Goal: Task Accomplishment & Management: Manage account settings

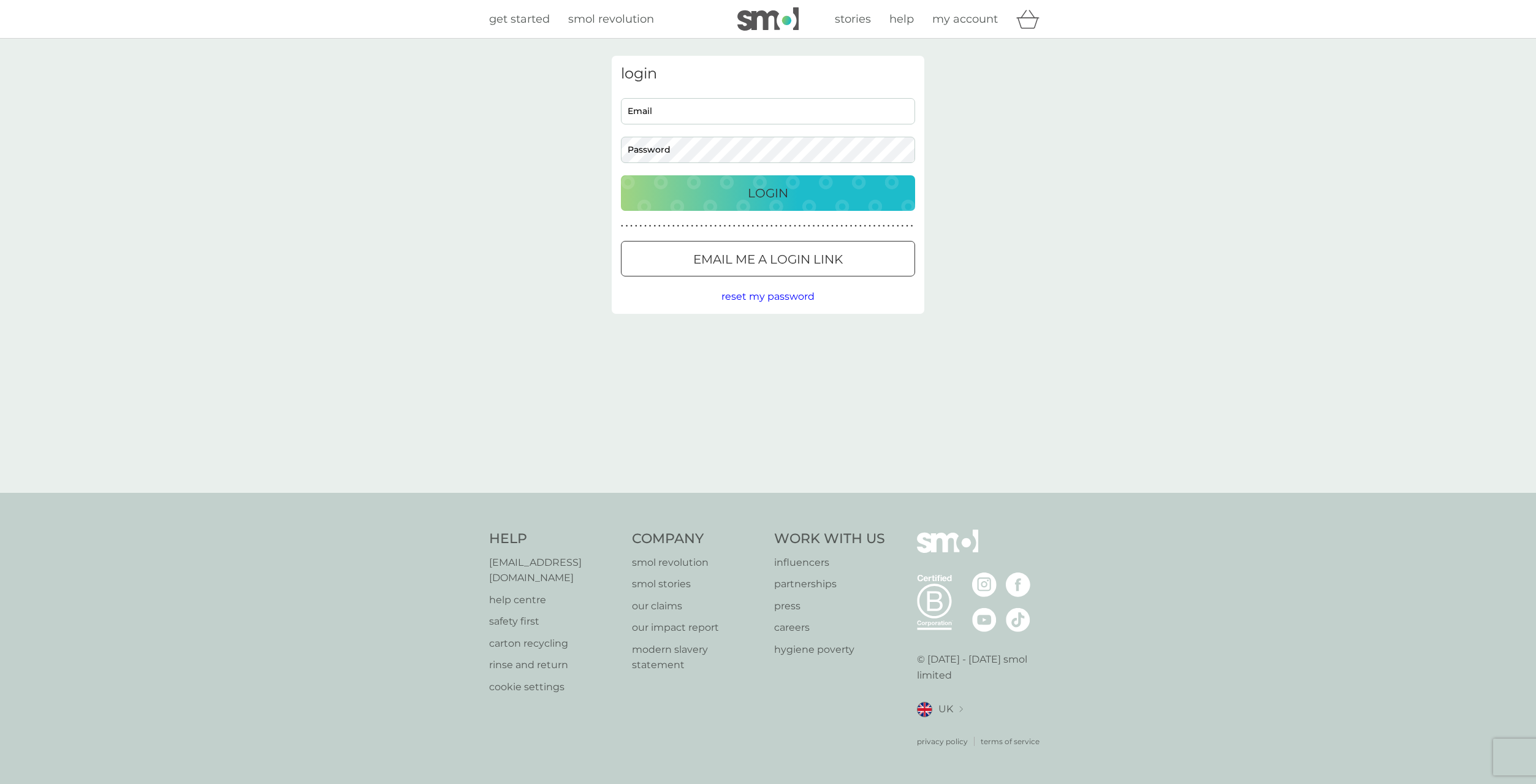
type input "Florin029@proton.me"
click at [793, 202] on div "Login" at bounding box center [767, 193] width 269 height 20
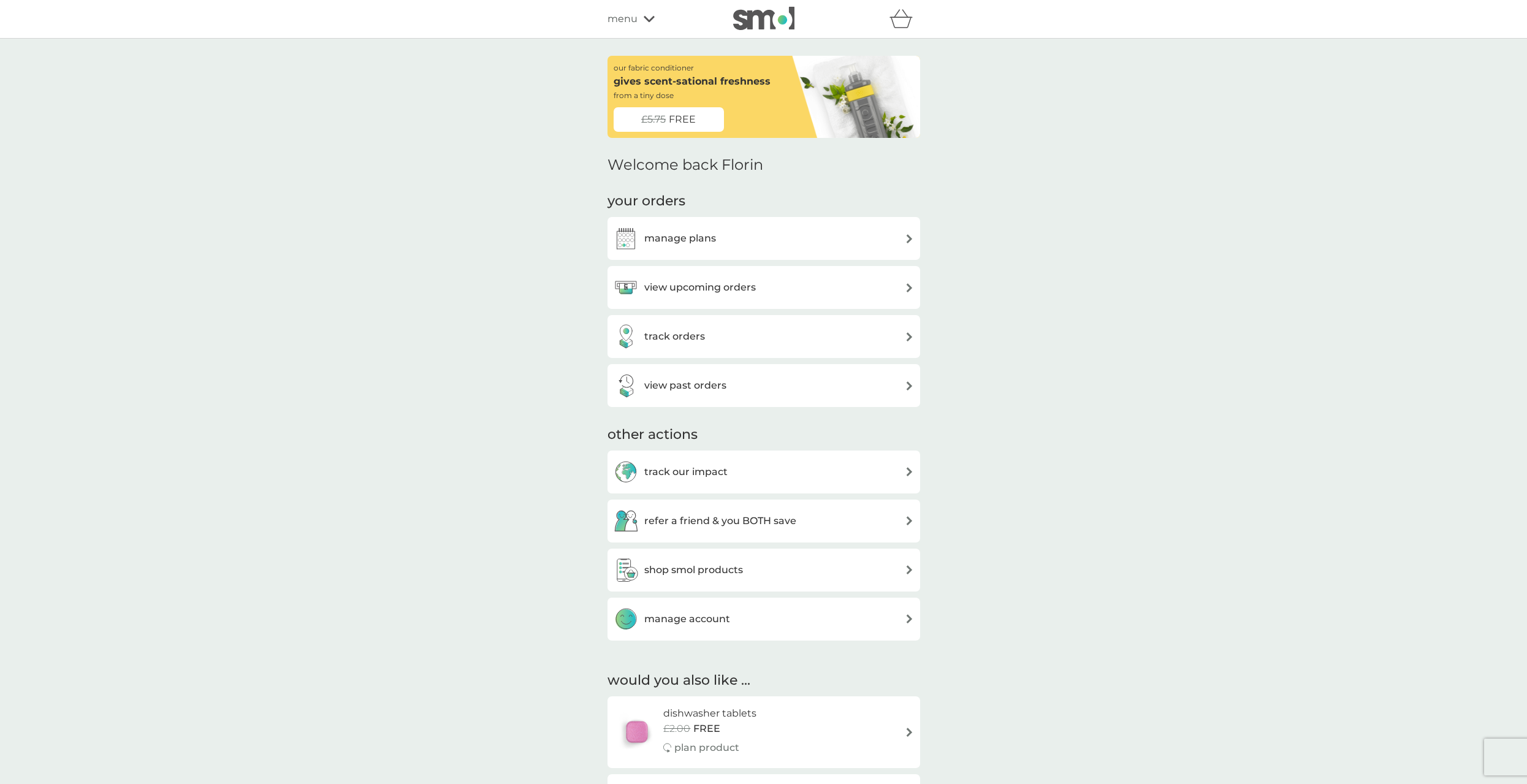
click at [757, 294] on div "view upcoming orders" at bounding box center [764, 286] width 300 height 24
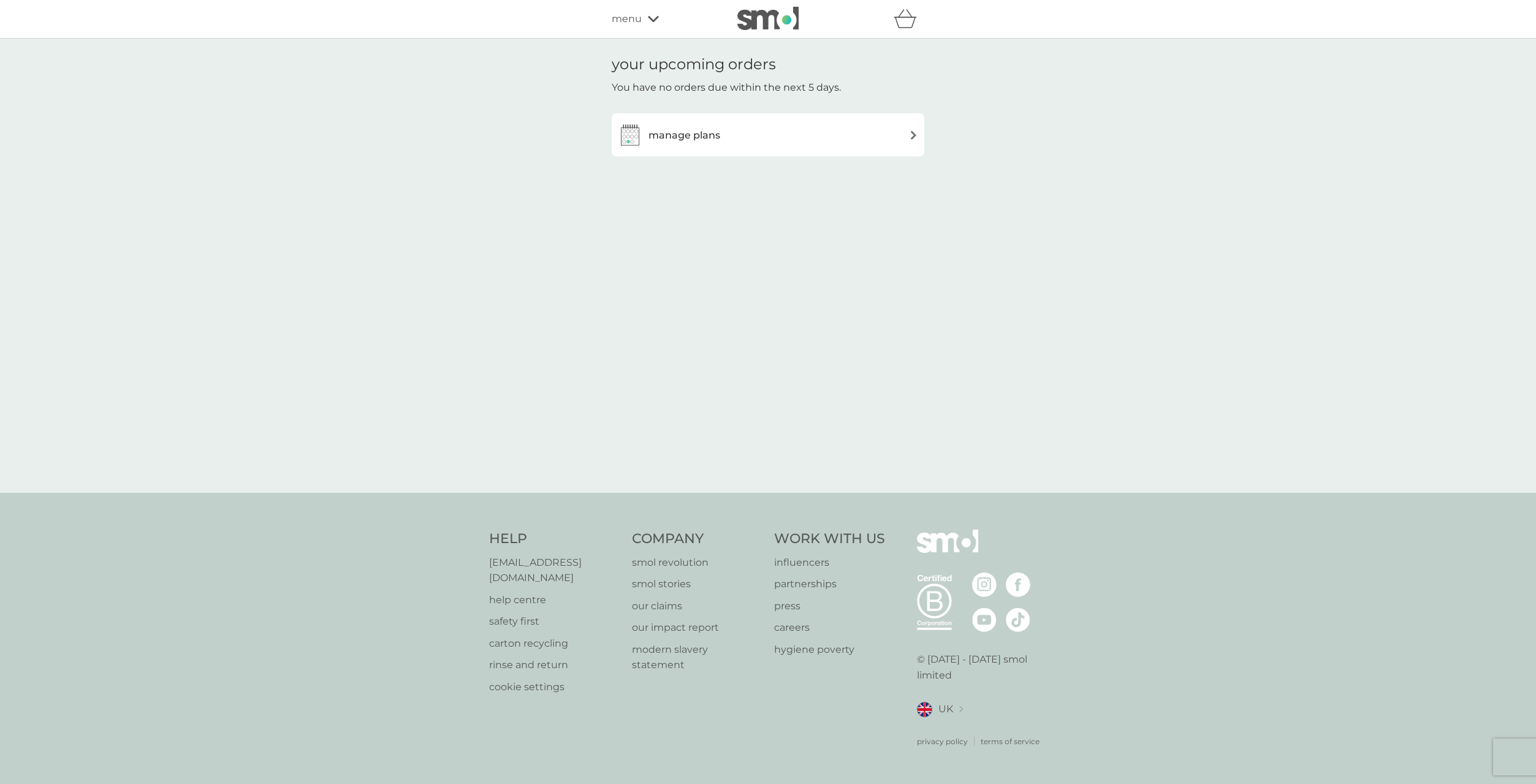
click at [802, 144] on div "manage plans" at bounding box center [767, 134] width 300 height 24
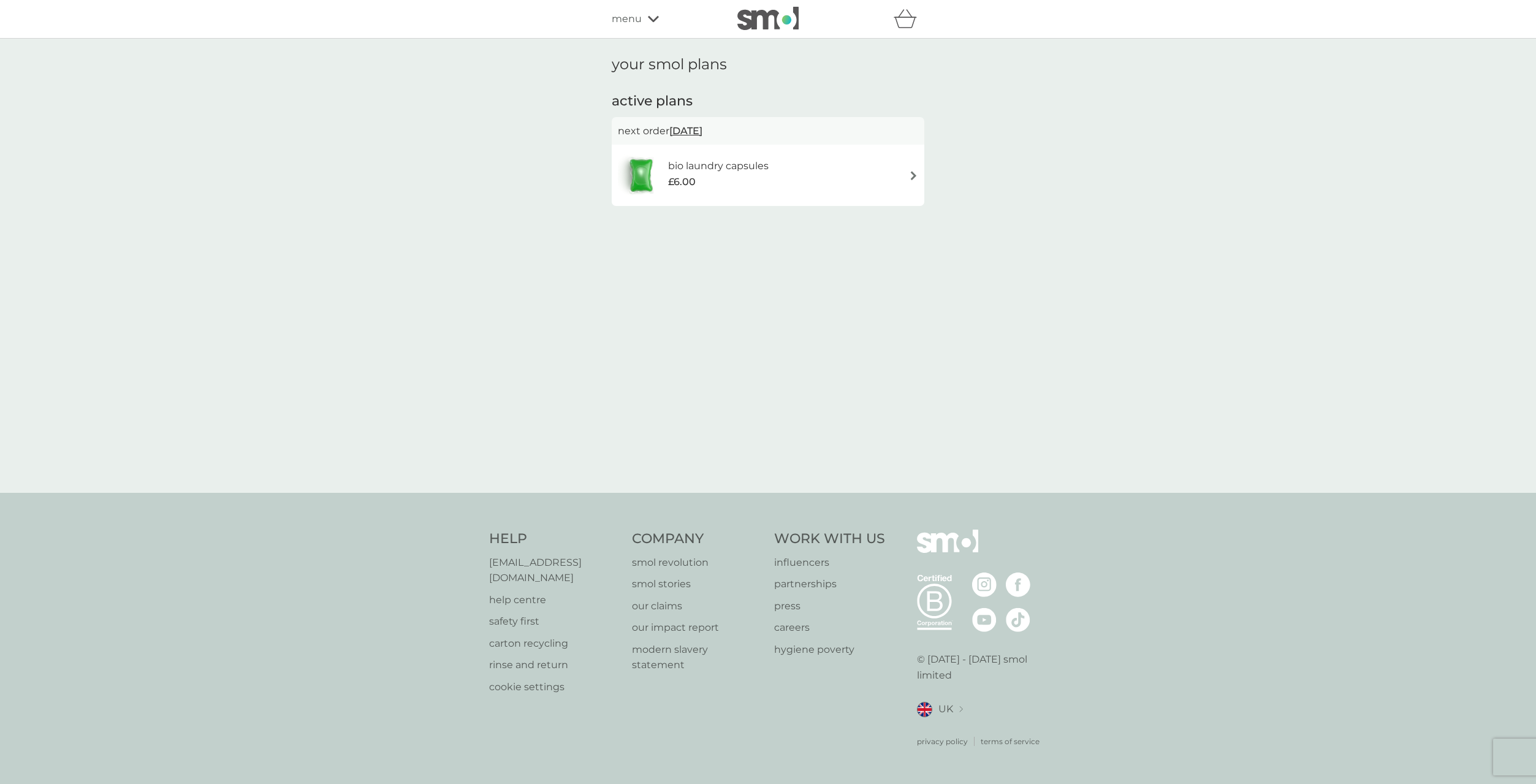
click at [908, 174] on div "bio laundry capsules £6.00" at bounding box center [767, 175] width 300 height 43
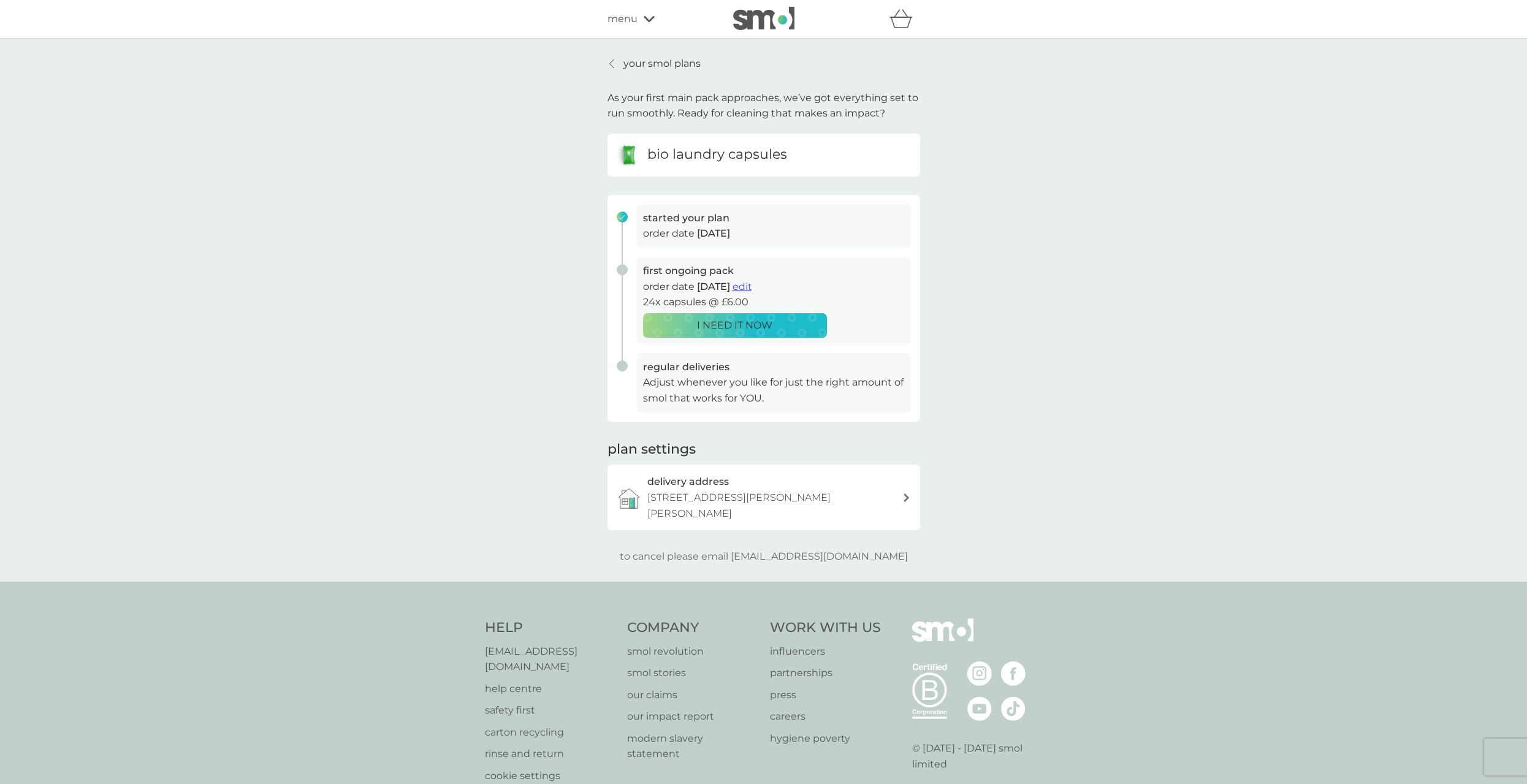
click at [632, 48] on div "your smol plans As your first main pack approaches, we’ve got everything set to…" at bounding box center [764, 310] width 1527 height 543
click at [632, 56] on p "your smol plans" at bounding box center [661, 64] width 77 height 16
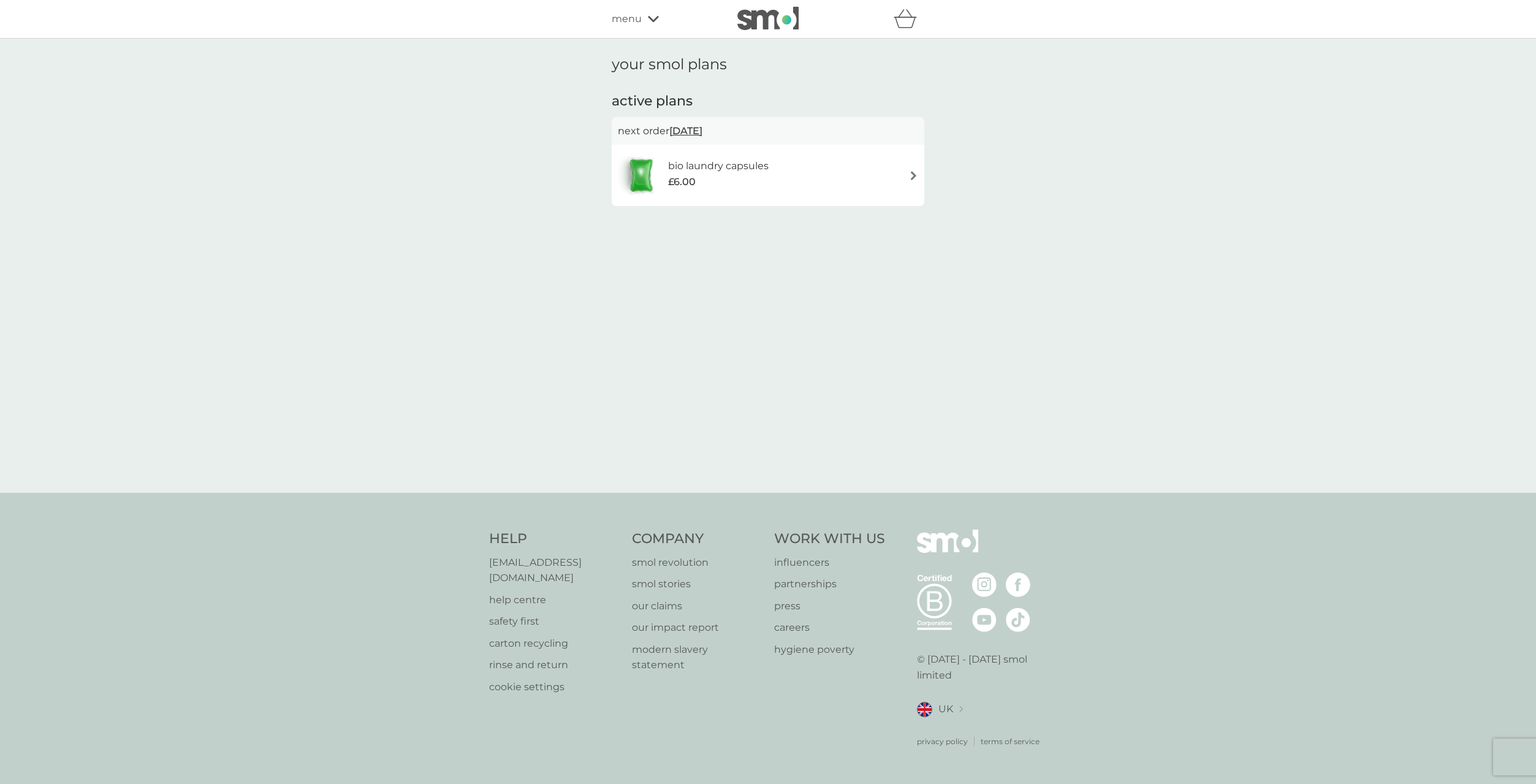
click at [898, 176] on div "bio laundry capsules £6.00" at bounding box center [767, 175] width 300 height 43
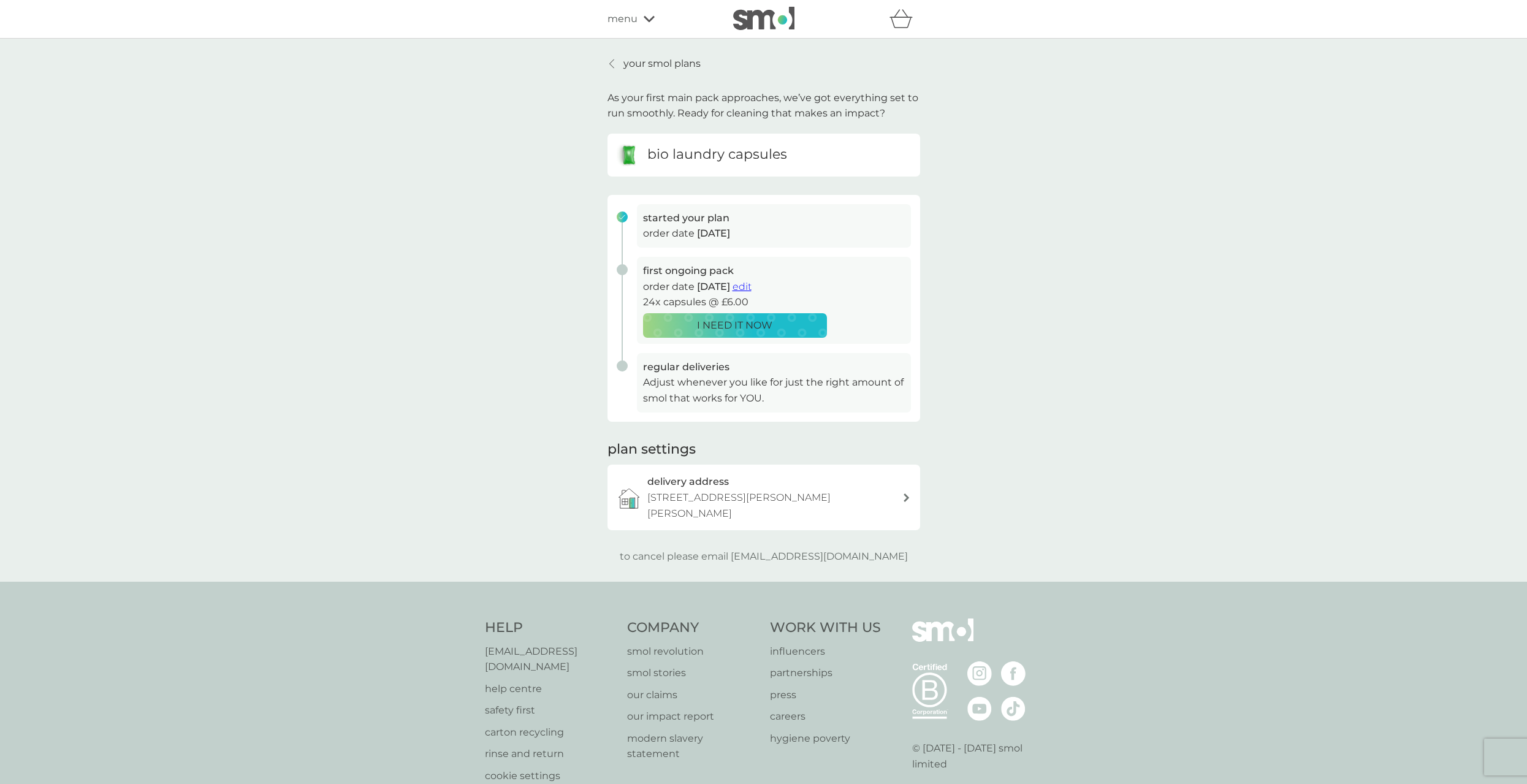
click at [663, 548] on p "to cancel please email help@smolproducts.com" at bounding box center [764, 557] width 288 height 16
click at [725, 548] on p "to cancel please email help@smolproducts.com" at bounding box center [764, 557] width 288 height 16
click at [780, 548] on p "to cancel please email help@smolproducts.com" at bounding box center [764, 557] width 288 height 16
click at [620, 15] on span "menu" at bounding box center [622, 19] width 30 height 16
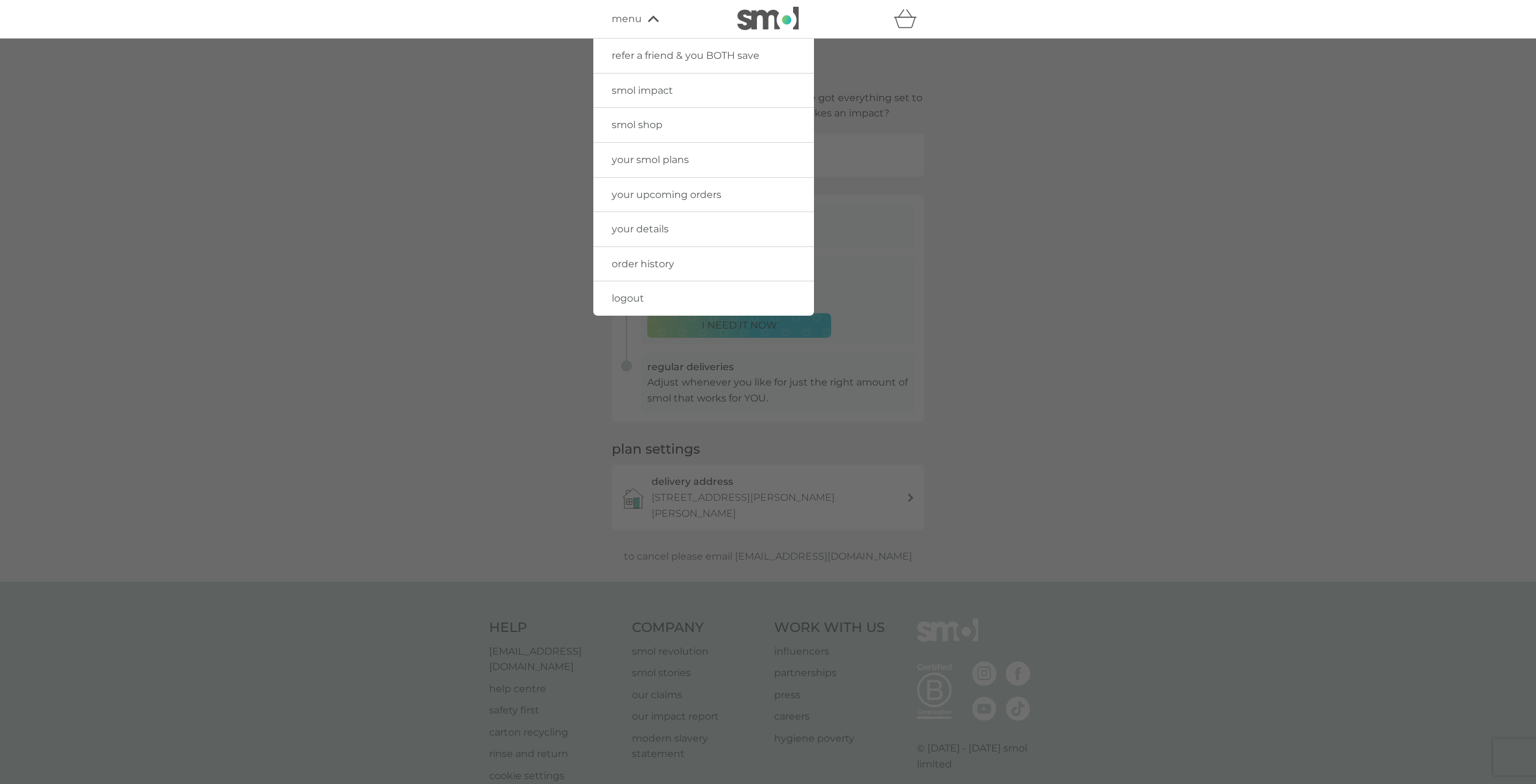
click at [753, 19] on img at bounding box center [768, 18] width 62 height 24
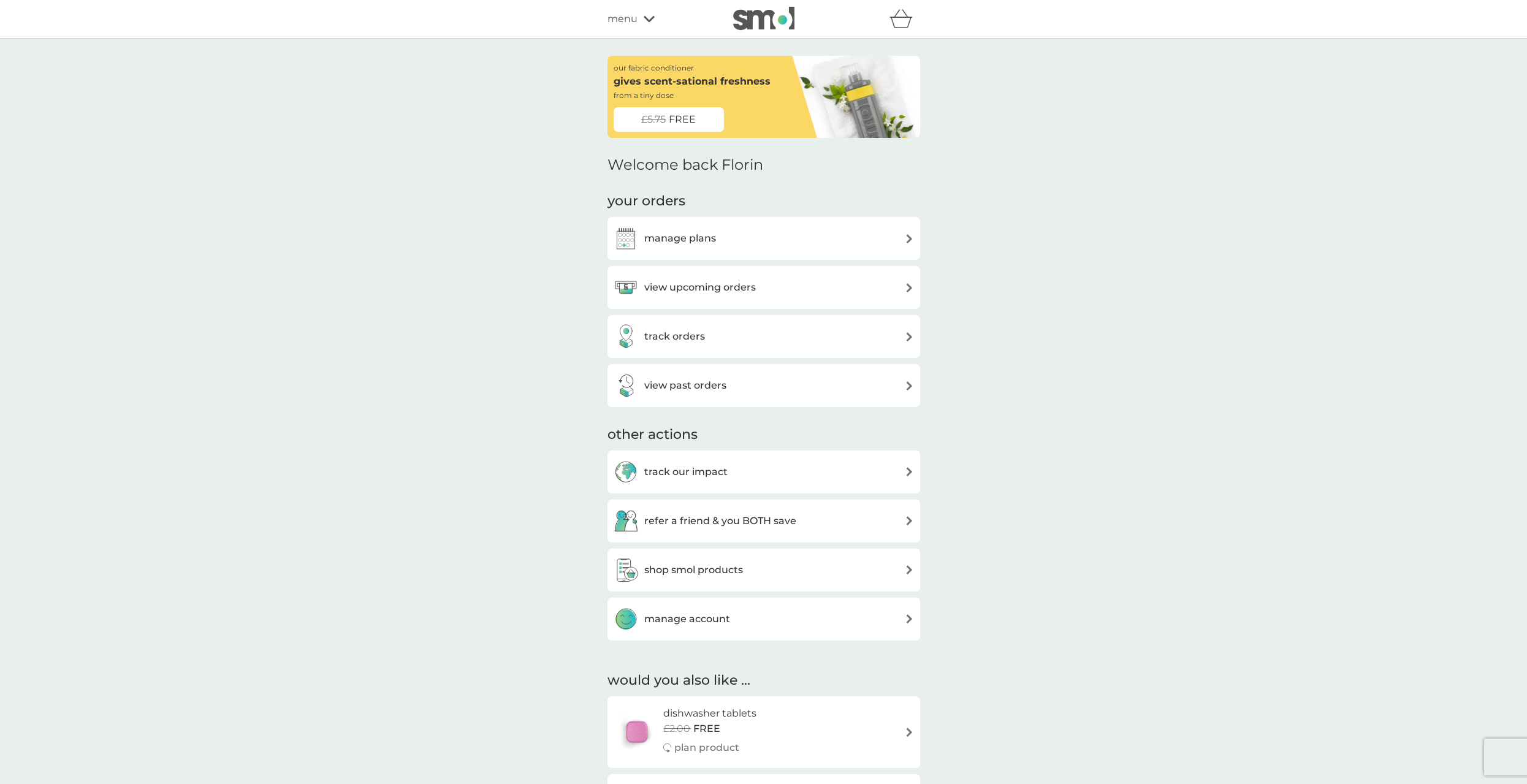
click at [886, 235] on div "manage plans" at bounding box center [764, 237] width 300 height 24
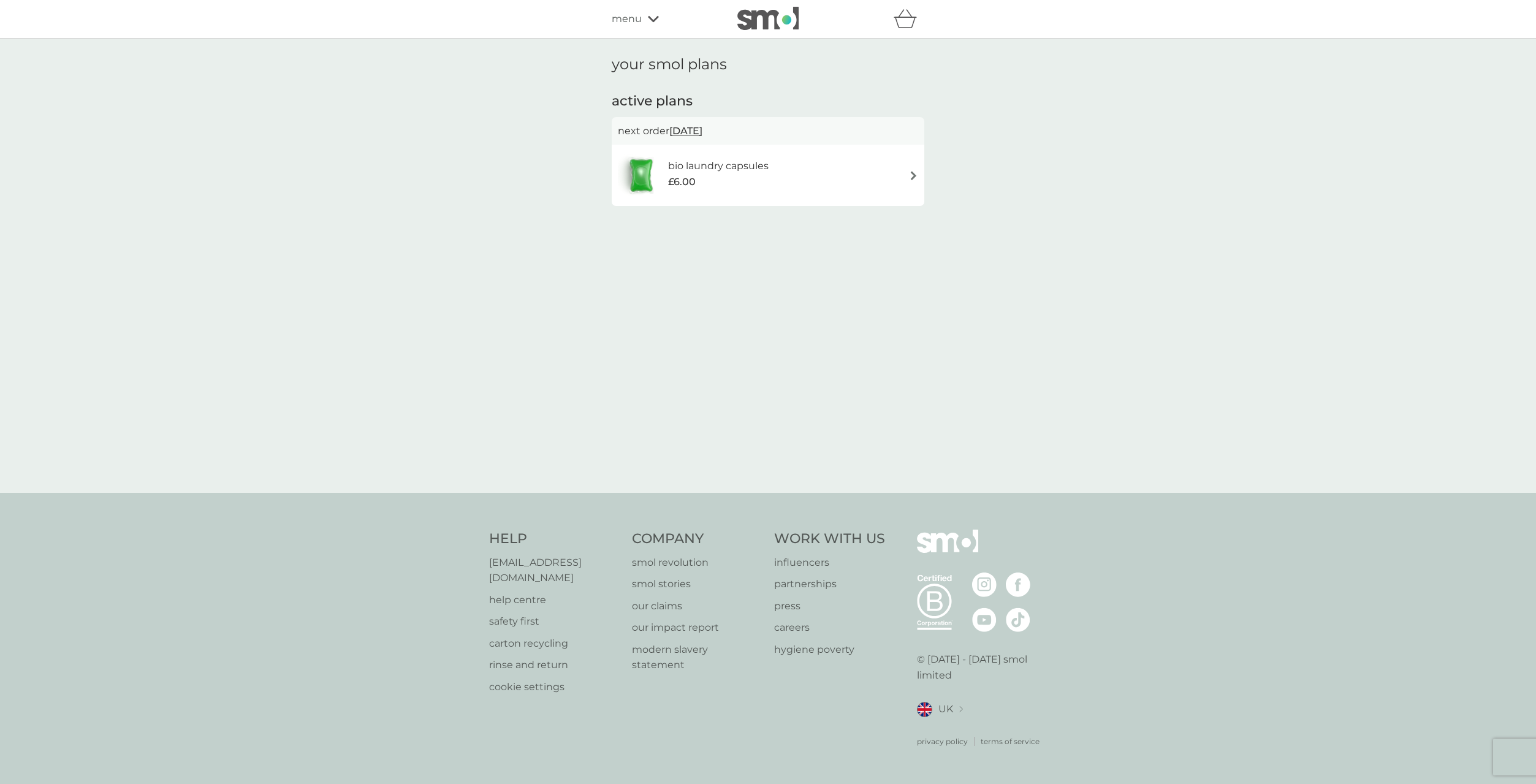
click at [638, 20] on span "menu" at bounding box center [627, 19] width 30 height 16
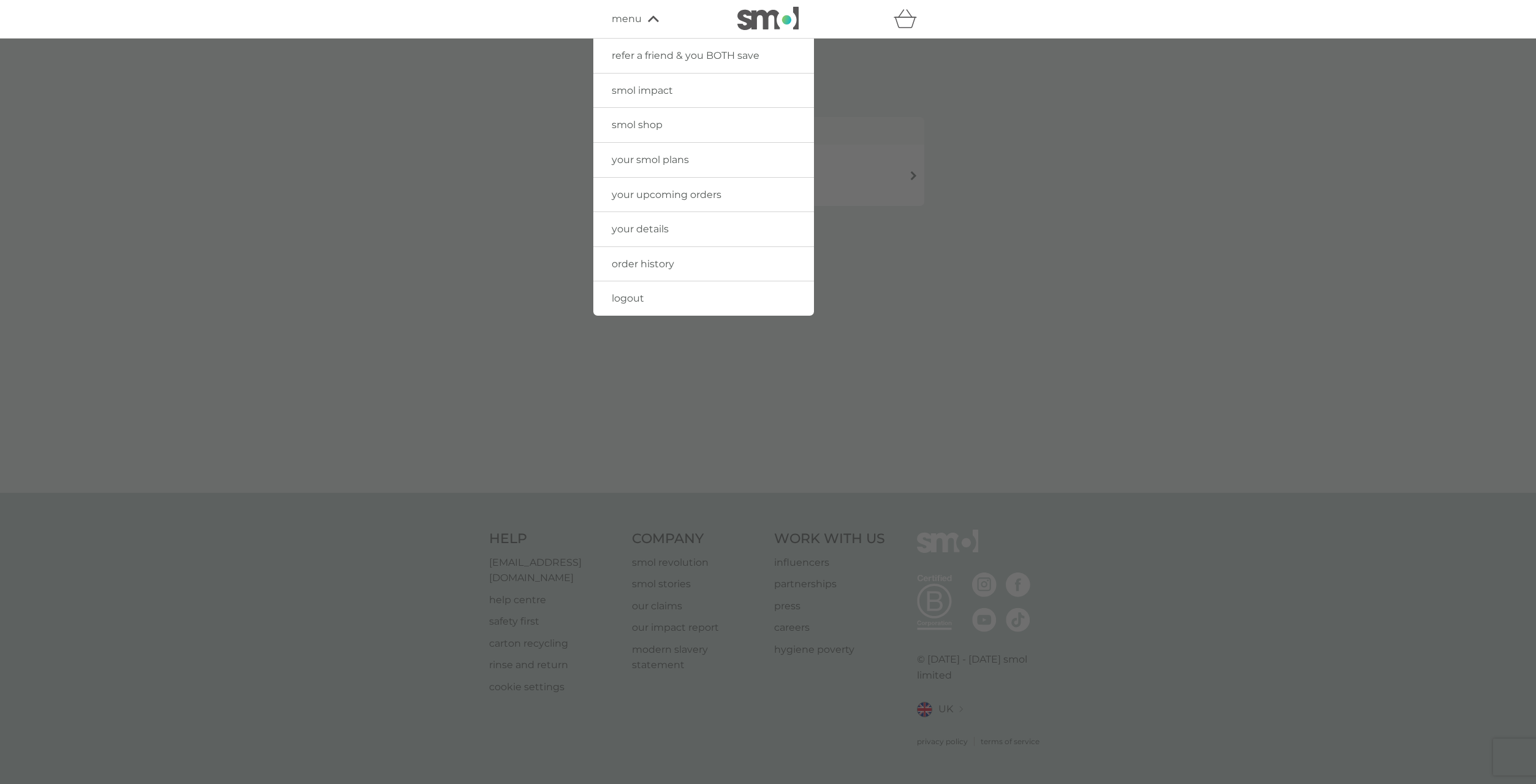
click at [761, 20] on img at bounding box center [768, 18] width 62 height 24
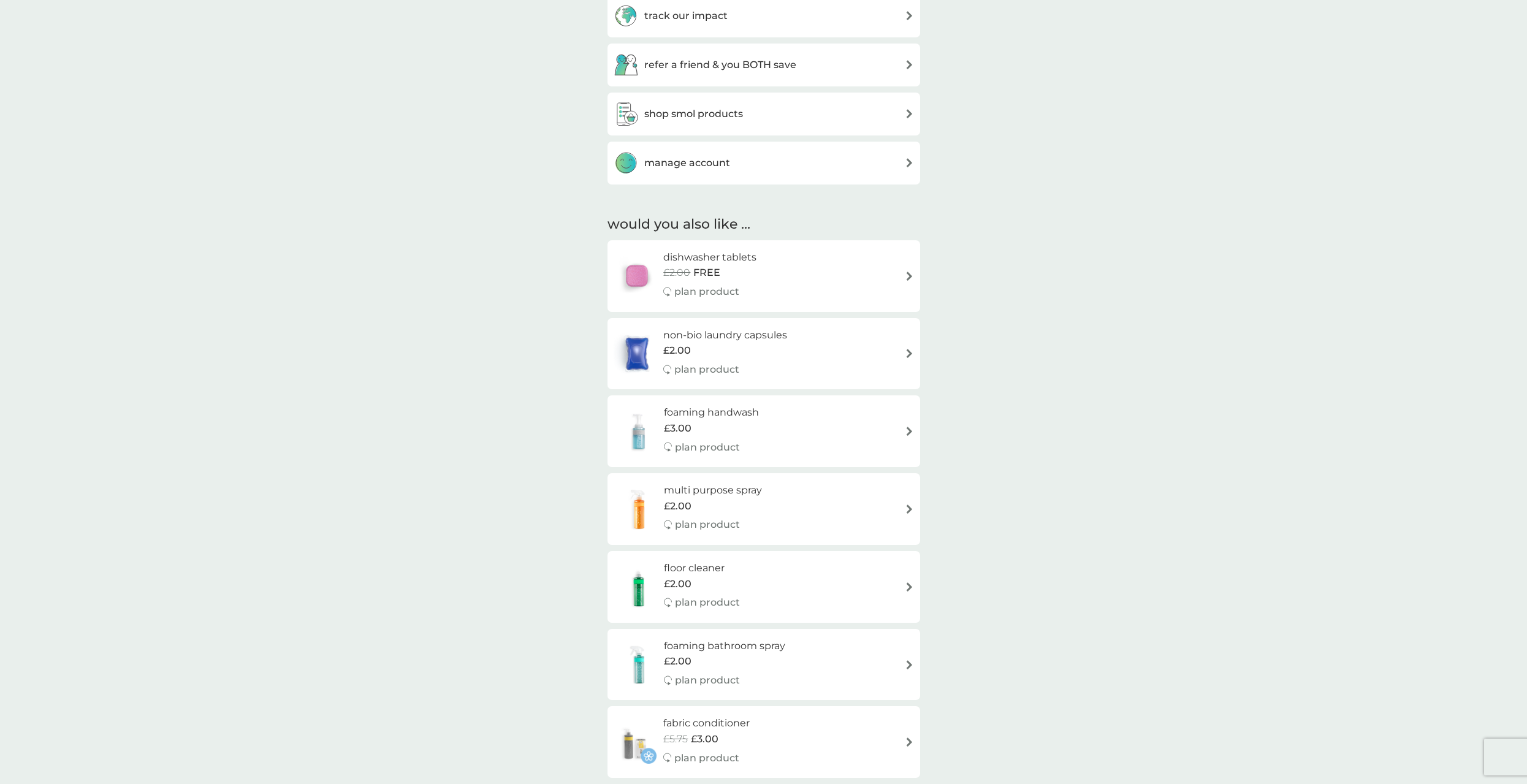
scroll to position [426, 0]
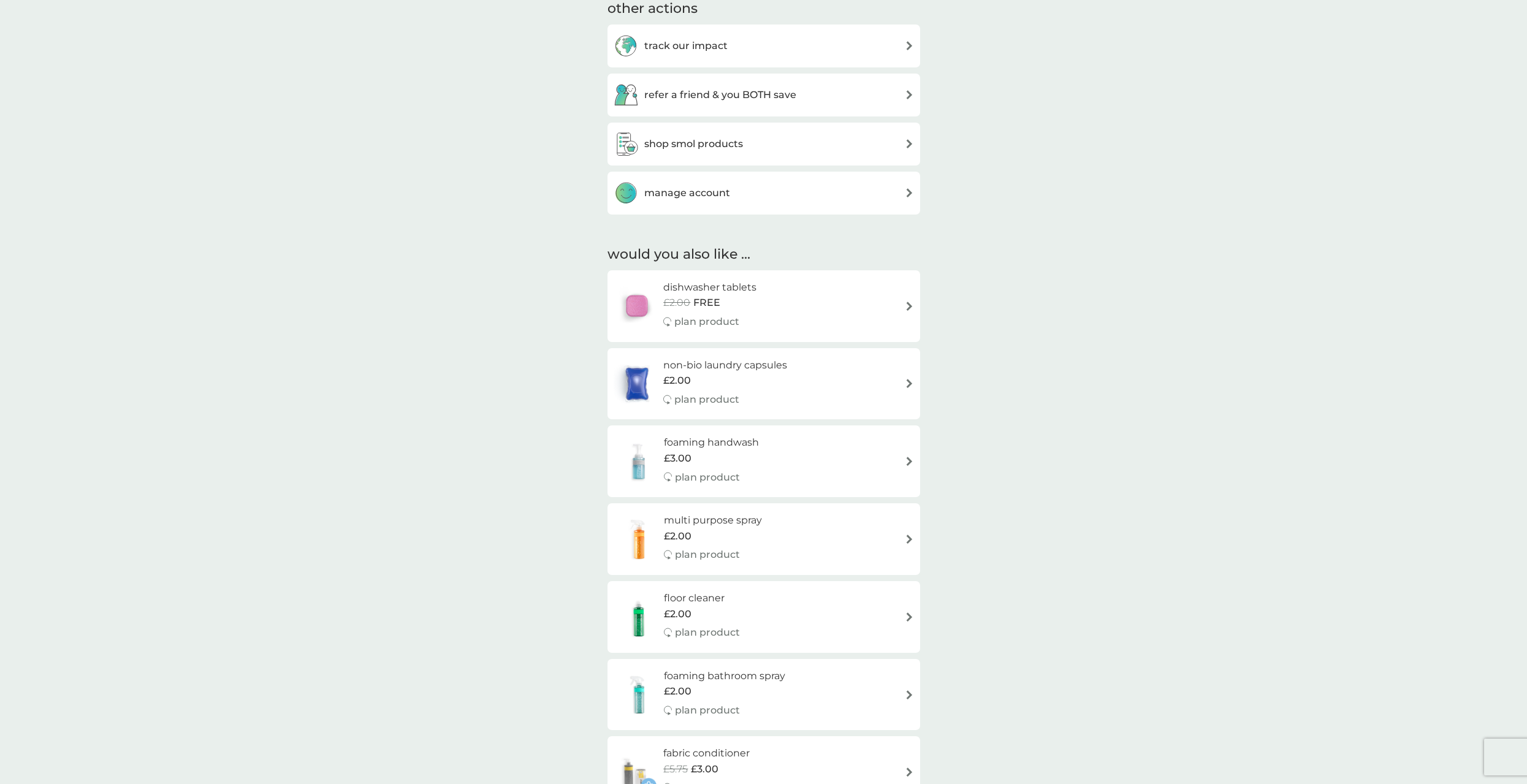
click at [856, 185] on div "manage account" at bounding box center [764, 192] width 300 height 24
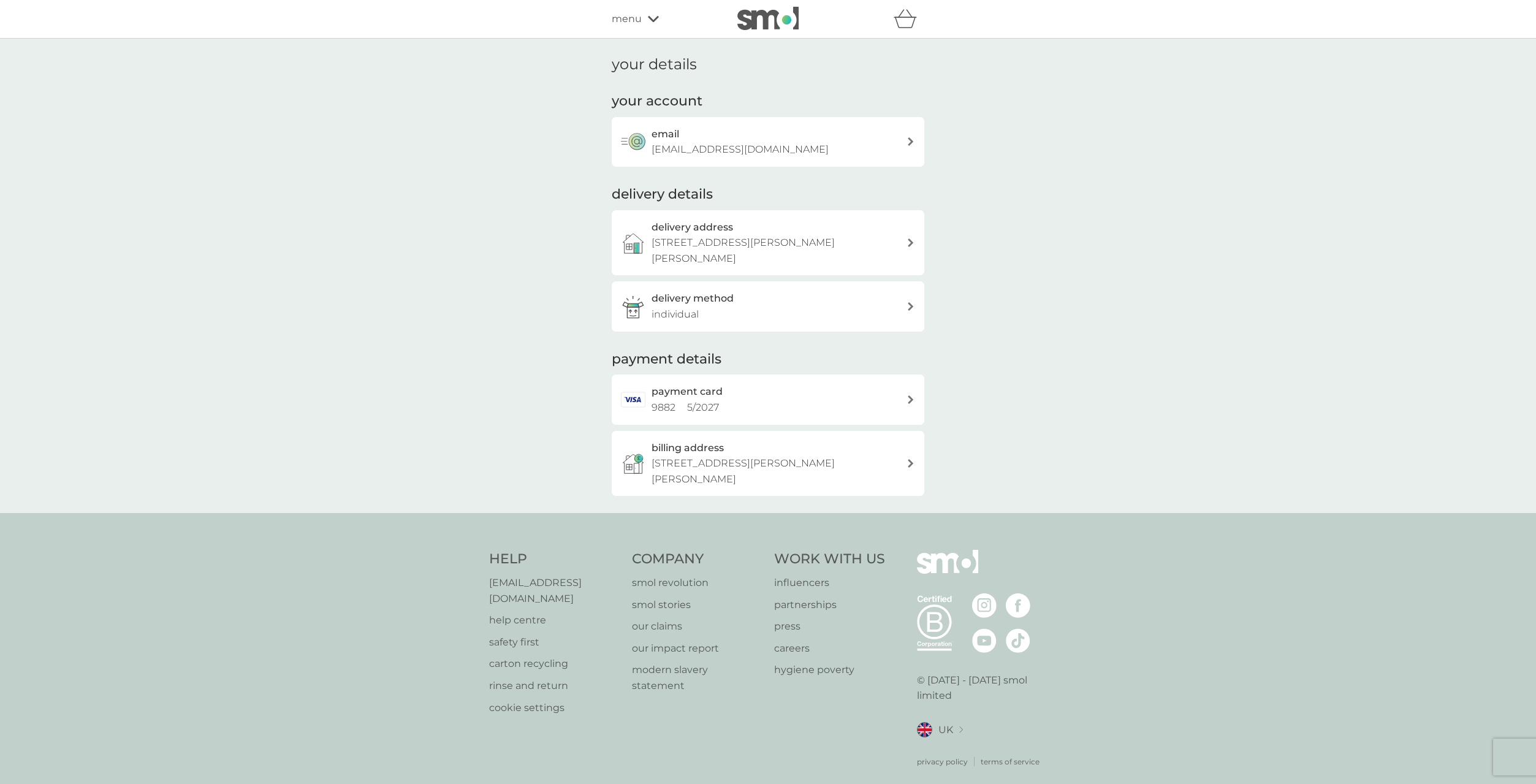
click at [852, 374] on div "payment card 9882 5 / 2027" at bounding box center [768, 399] width 313 height 50
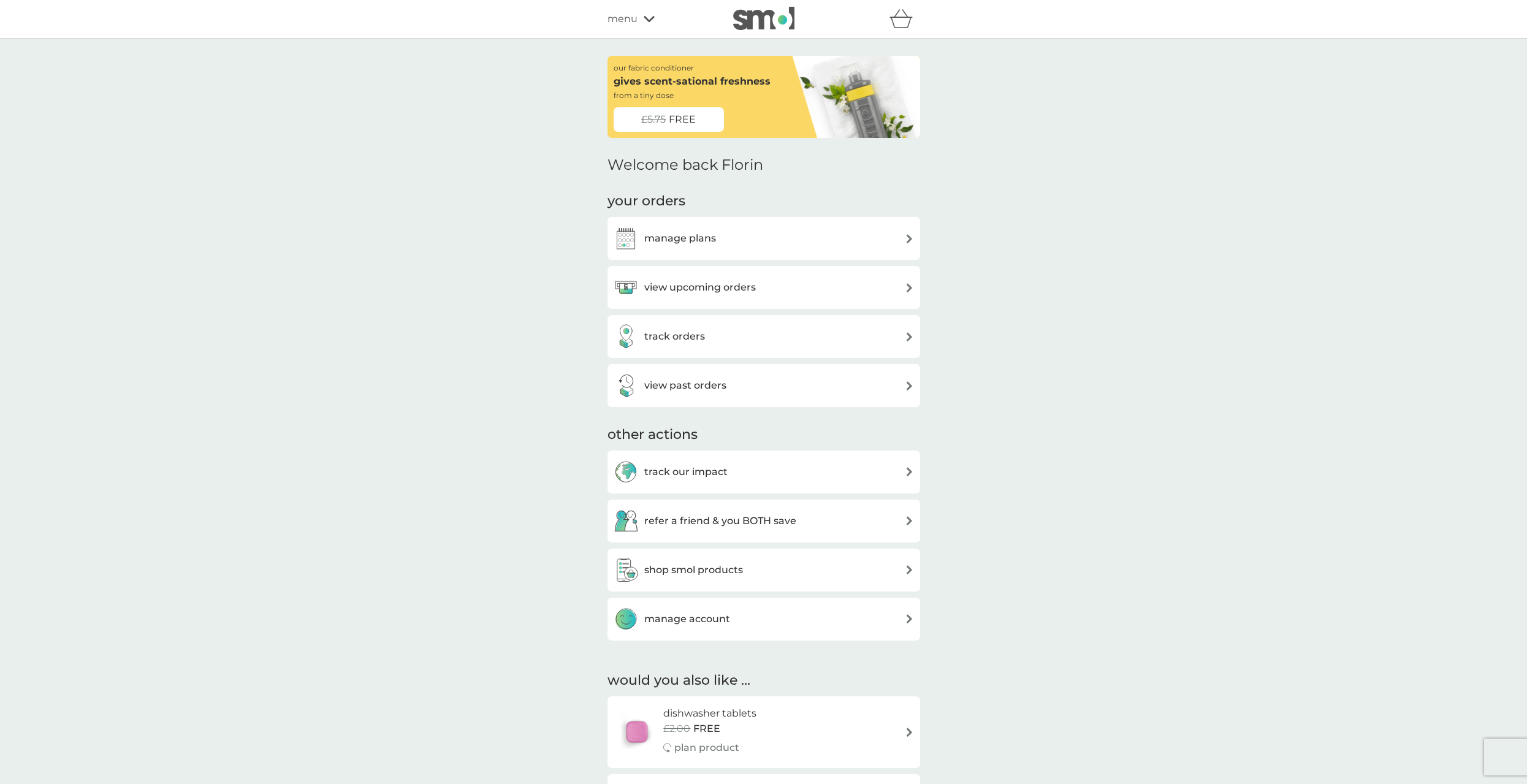
click at [701, 244] on h3 "manage plans" at bounding box center [679, 238] width 72 height 16
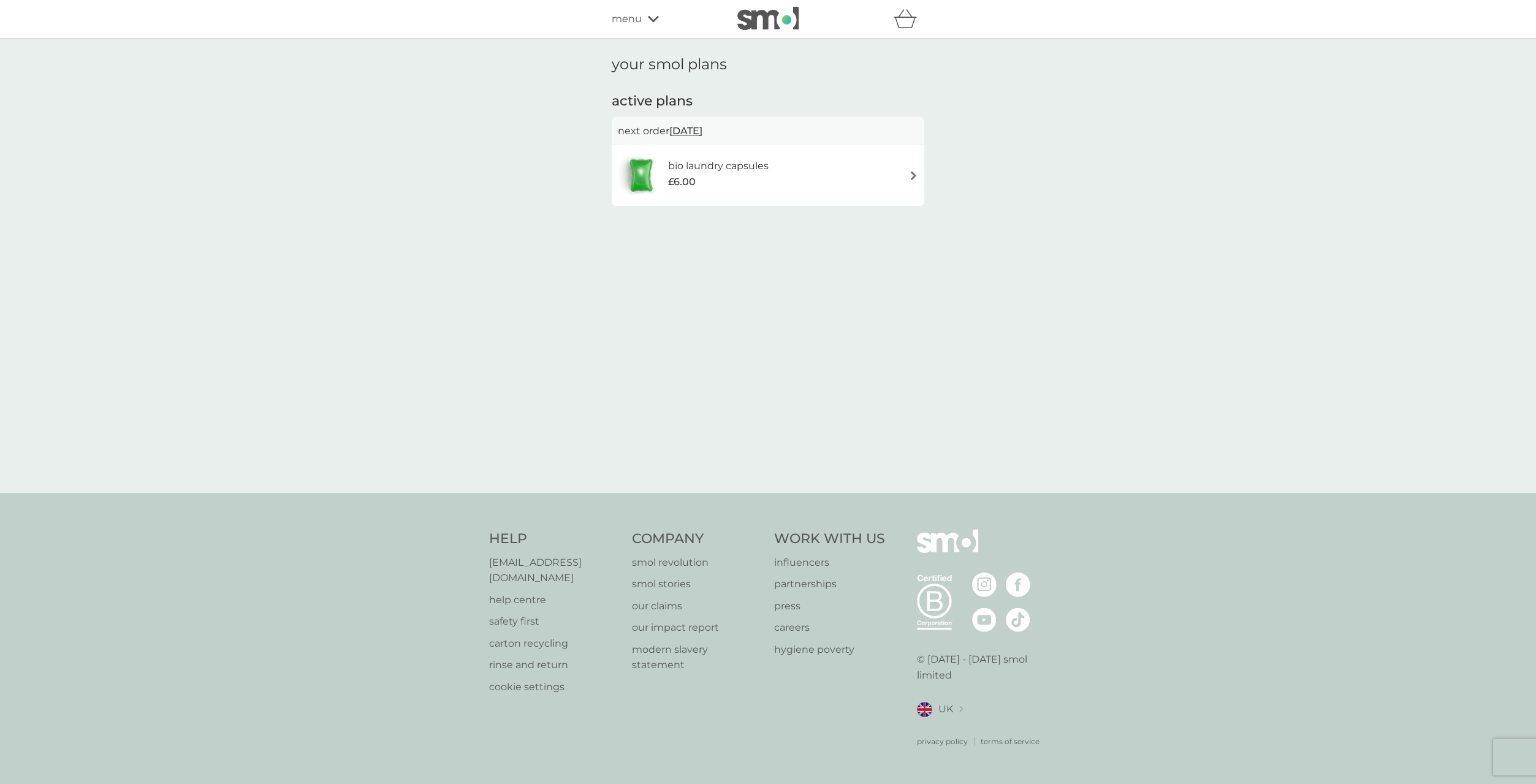
click at [763, 181] on div "£6.00" at bounding box center [718, 182] width 101 height 16
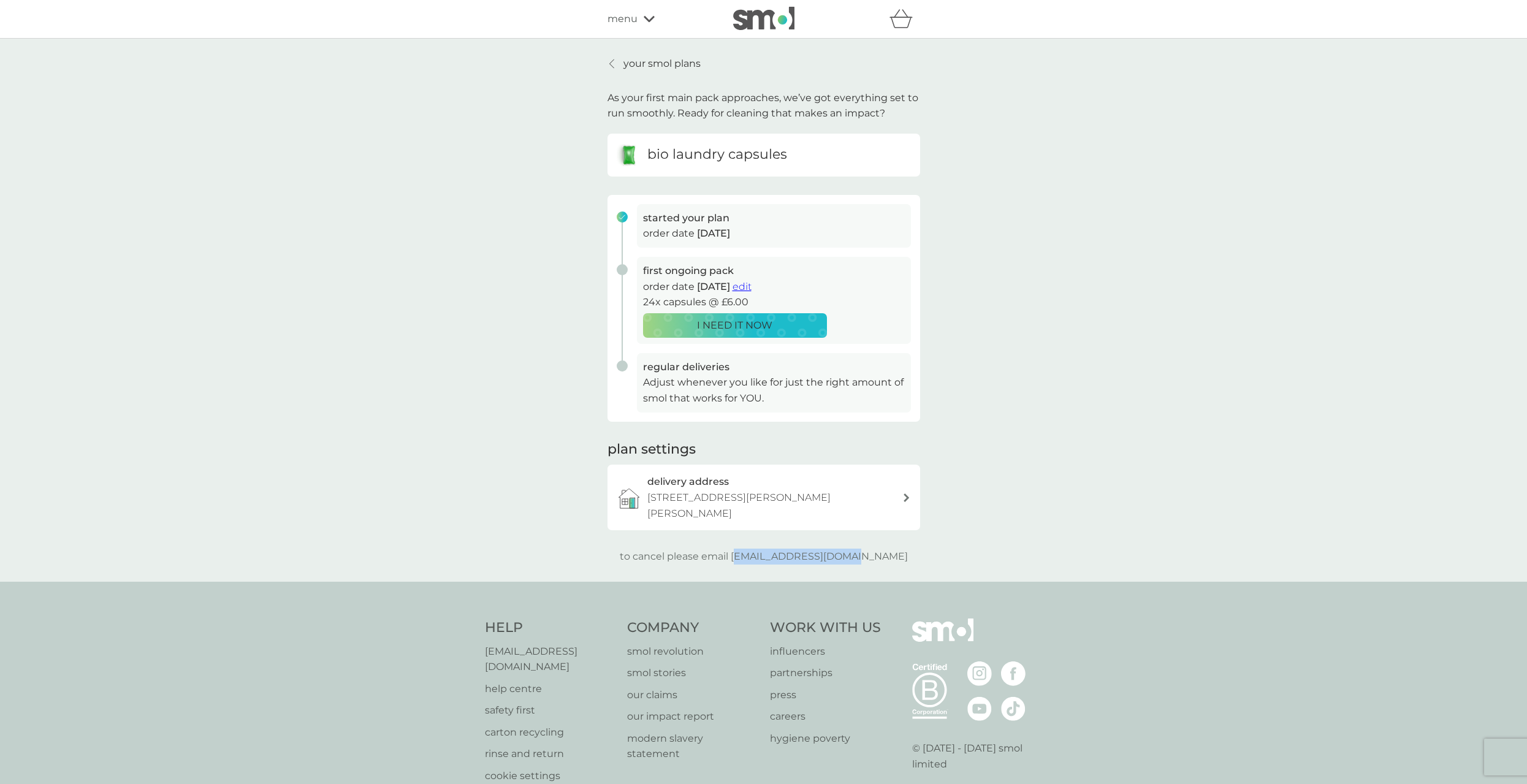
drag, startPoint x: 766, startPoint y: 546, endPoint x: 896, endPoint y: 546, distance: 130.0
click at [881, 548] on div "to cancel please email help@smolproducts.com" at bounding box center [764, 557] width 313 height 16
click at [901, 548] on div "to cancel please email help@smolproducts.com" at bounding box center [764, 557] width 313 height 16
click at [550, 644] on p "[EMAIL_ADDRESS][DOMAIN_NAME]" at bounding box center [550, 659] width 131 height 31
click at [495, 681] on p "help centre" at bounding box center [550, 689] width 131 height 16
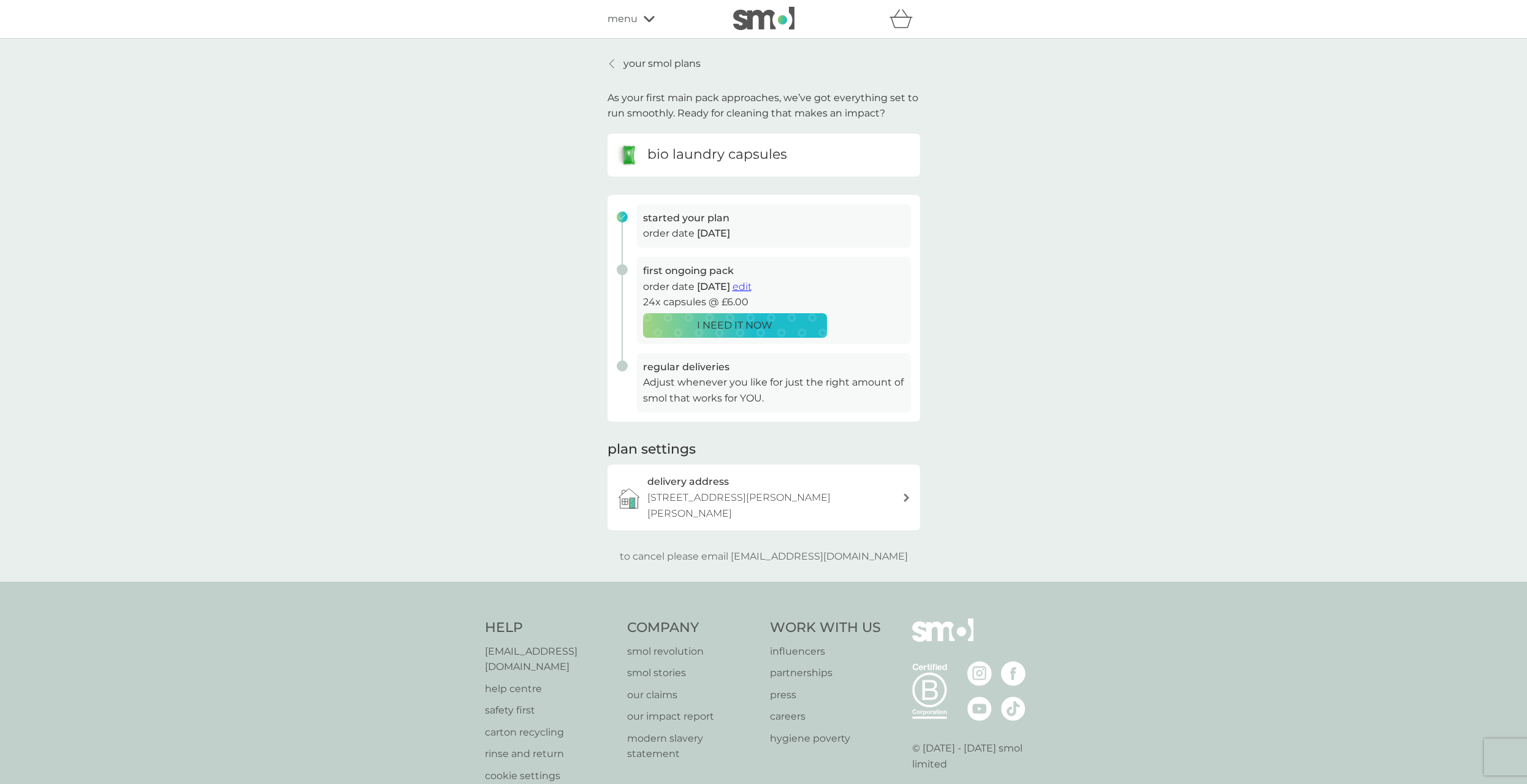
click at [752, 286] on span "edit" at bounding box center [742, 286] width 19 height 12
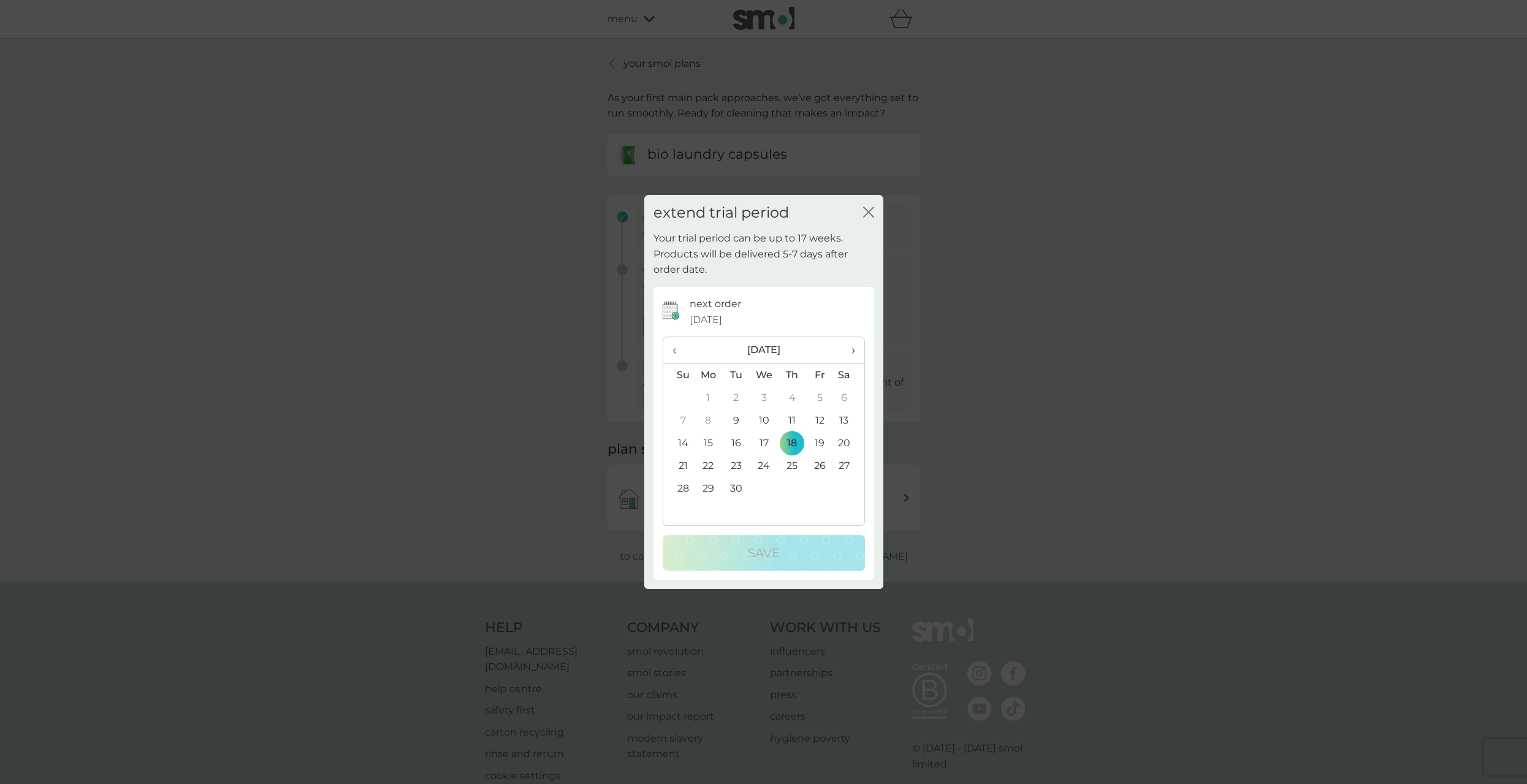
click at [852, 351] on span "›" at bounding box center [849, 350] width 13 height 25
click at [765, 400] on td "1" at bounding box center [764, 397] width 28 height 23
click at [755, 549] on p "Save" at bounding box center [764, 553] width 32 height 20
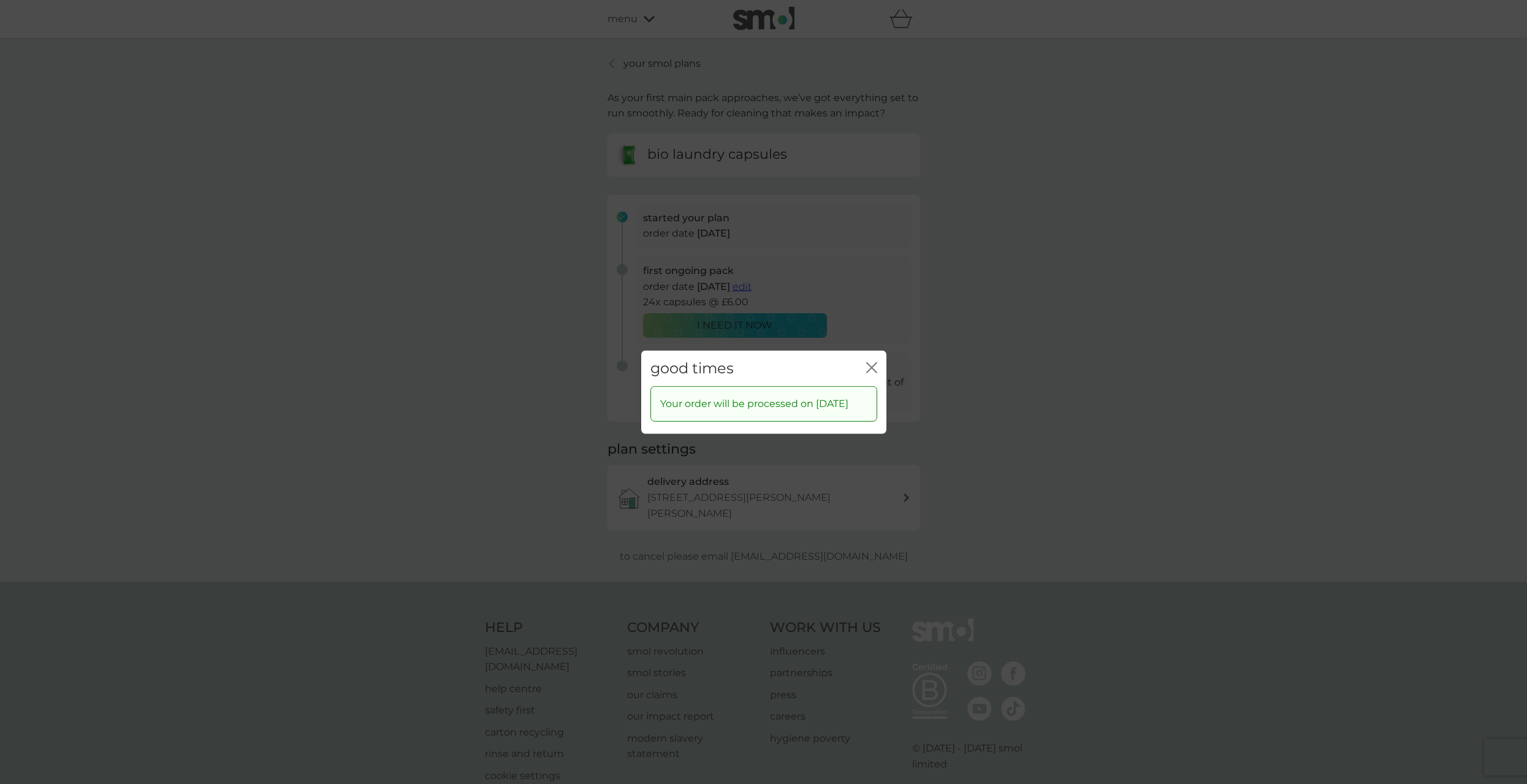
click at [869, 361] on div "close" at bounding box center [871, 368] width 11 height 18
click at [869, 368] on icon "close" at bounding box center [871, 367] width 11 height 11
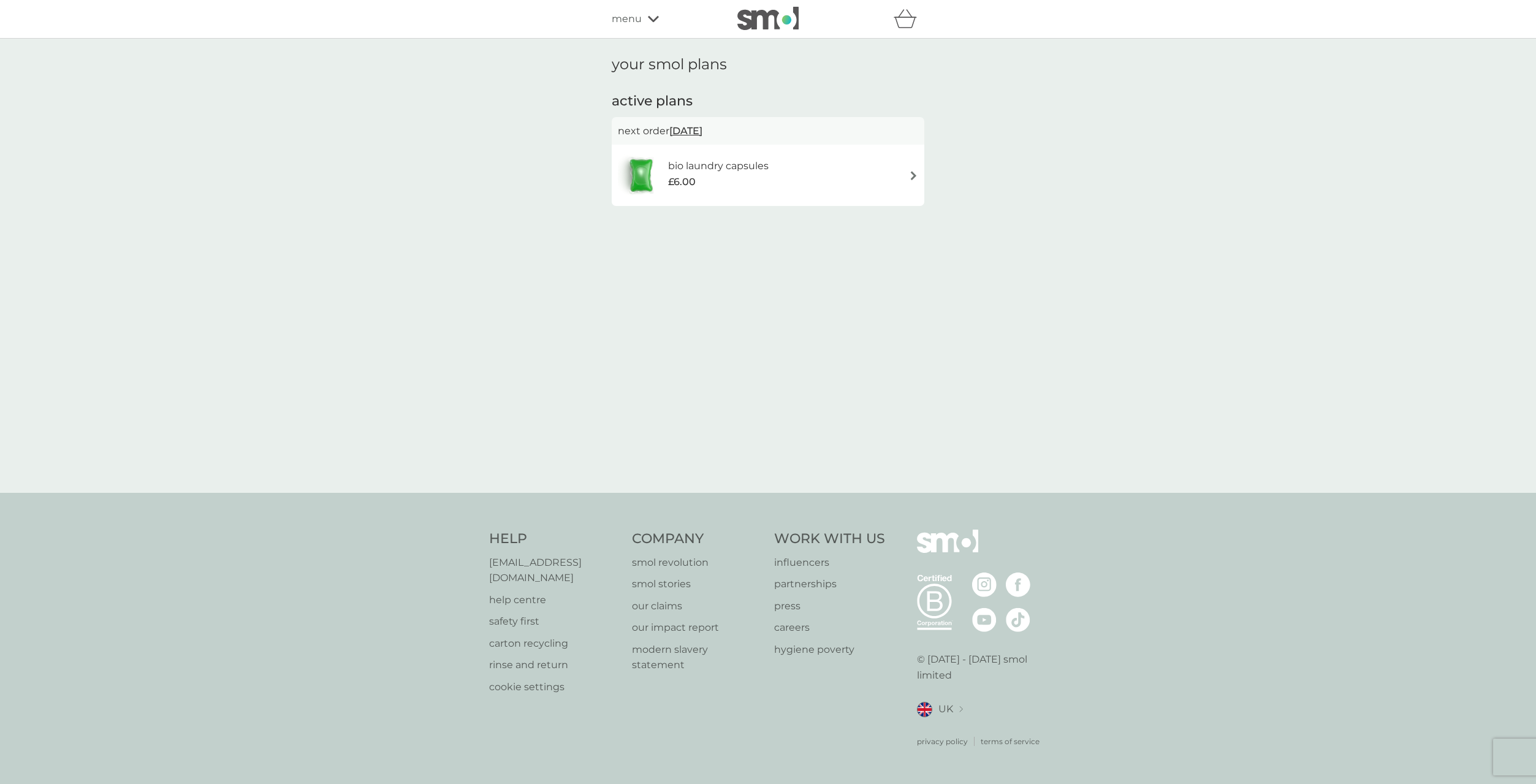
click at [624, 22] on span "menu" at bounding box center [627, 19] width 30 height 16
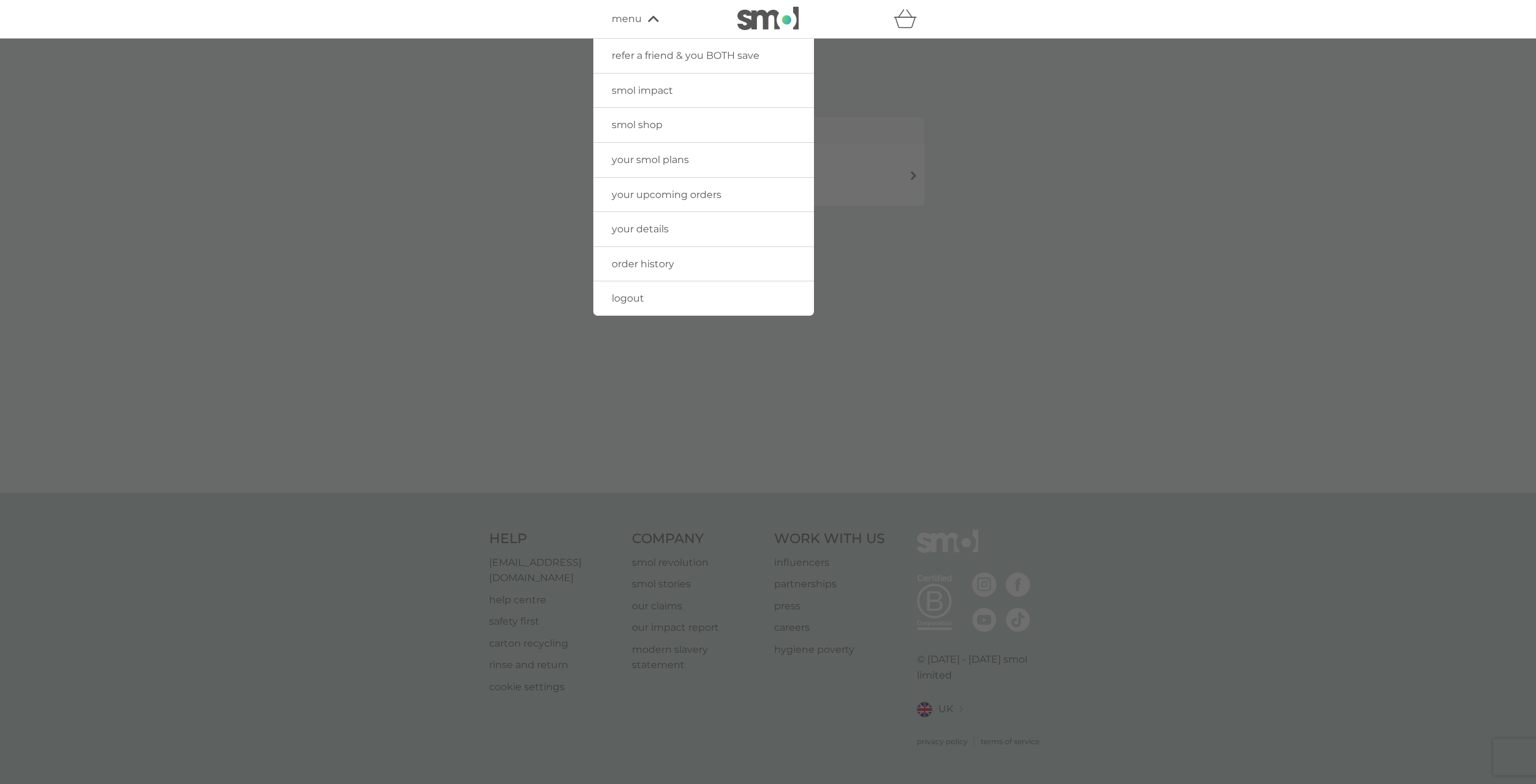
click at [640, 300] on span "logout" at bounding box center [628, 297] width 33 height 12
